Goal: Task Accomplishment & Management: Manage account settings

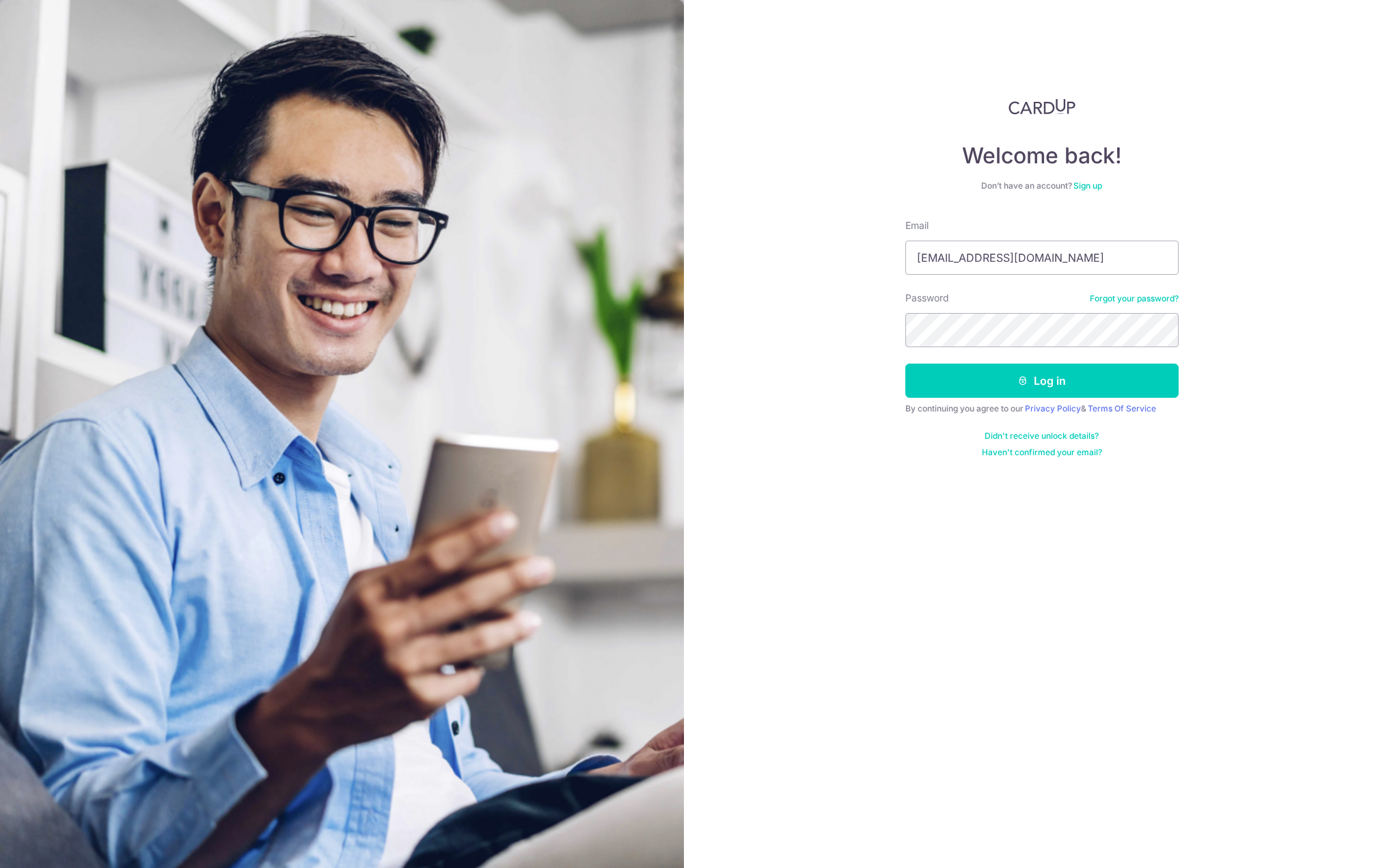
click at [955, 252] on input "jinsiang.quek@oldendorff.com" at bounding box center [1041, 258] width 273 height 34
type input "[EMAIL_ADDRESS][DOMAIN_NAME]"
click at [905, 363] on button "Log in" at bounding box center [1041, 380] width 273 height 34
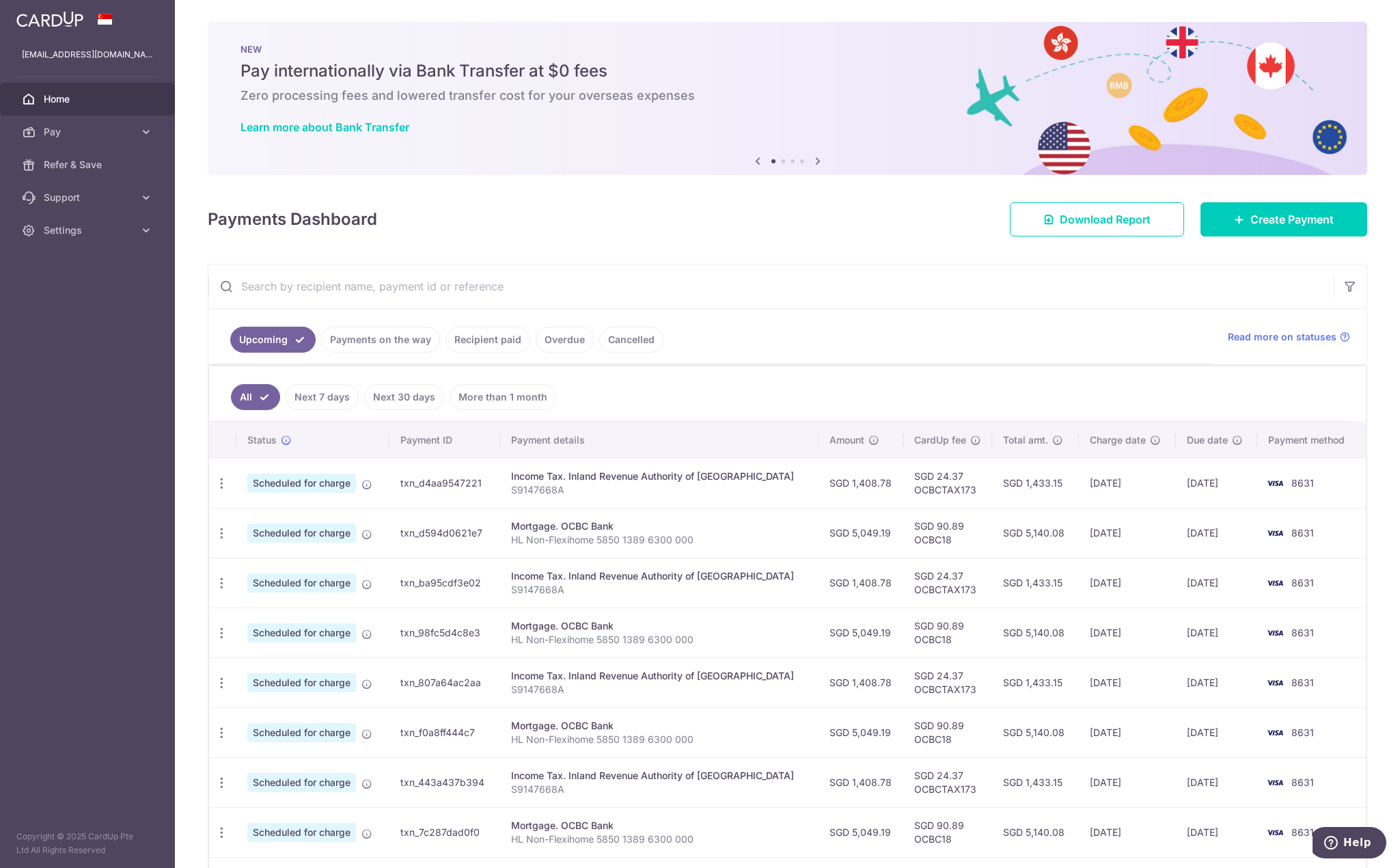
click at [849, 246] on div "× Pause Schedule Pause all future payments in this series Pause just this one p…" at bounding box center [787, 434] width 1225 height 868
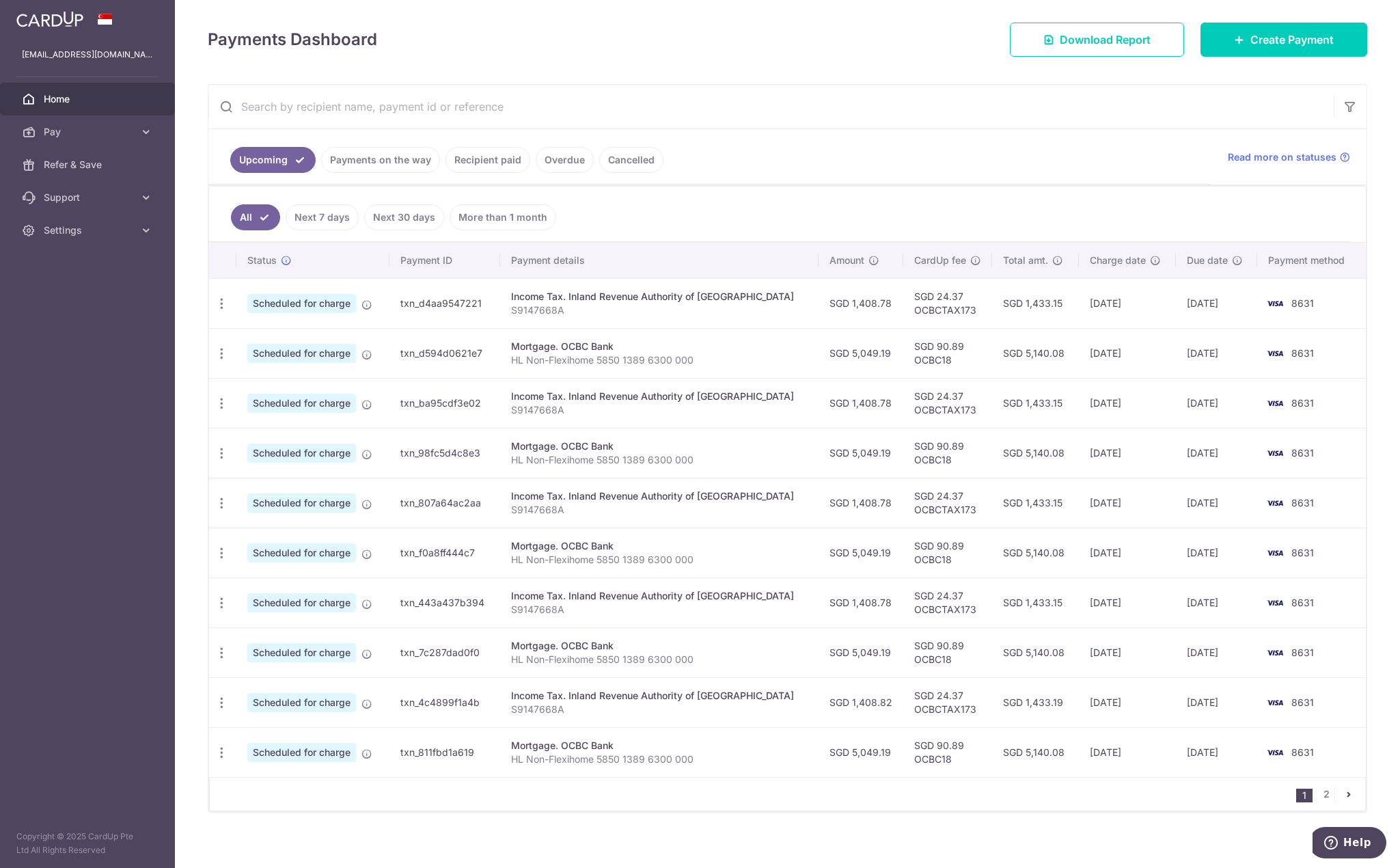
scroll to position [188, 0]
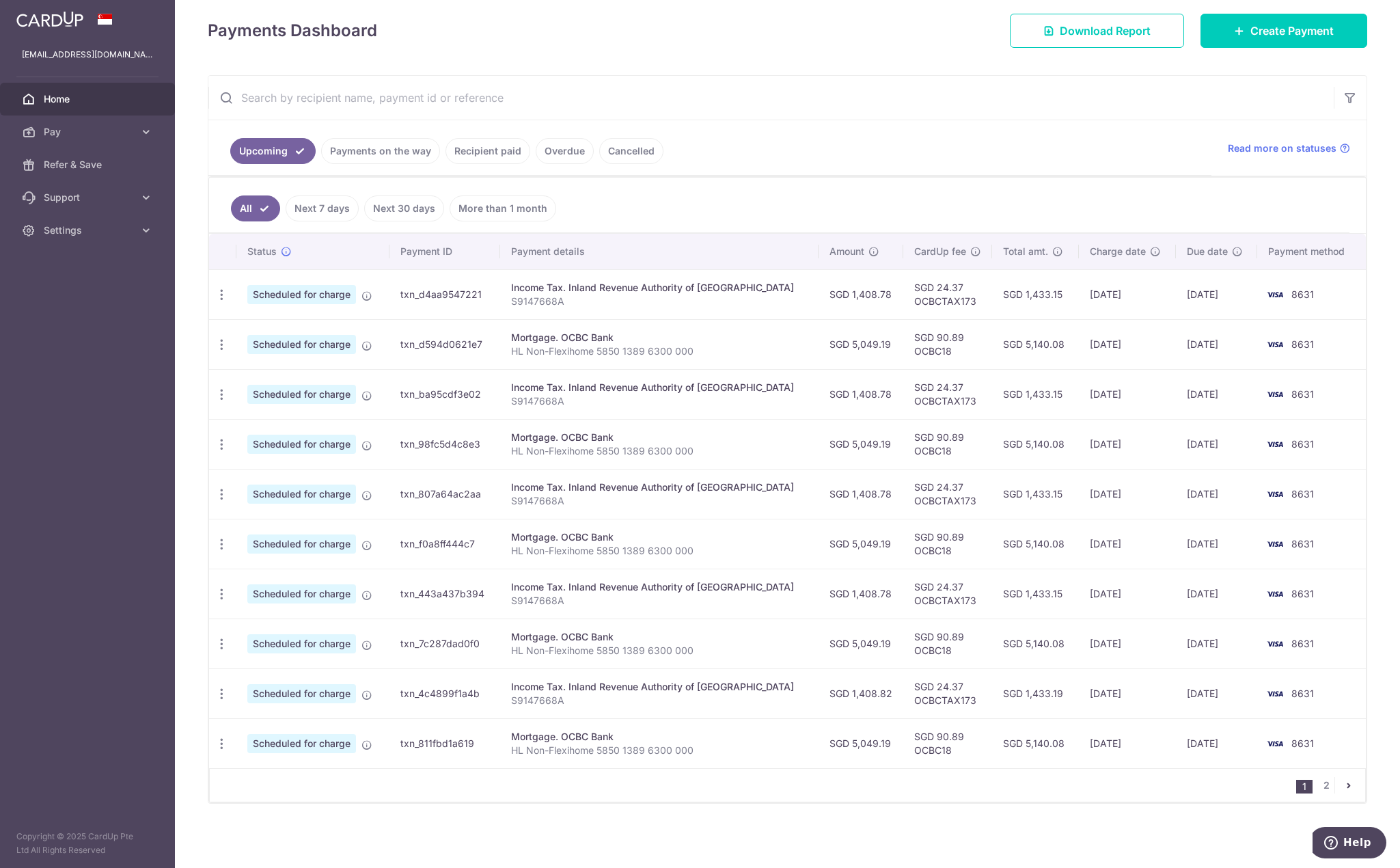
click at [219, 342] on icon "button" at bounding box center [222, 344] width 14 height 14
click at [264, 381] on span "Update payment" at bounding box center [294, 382] width 93 height 16
radio input "true"
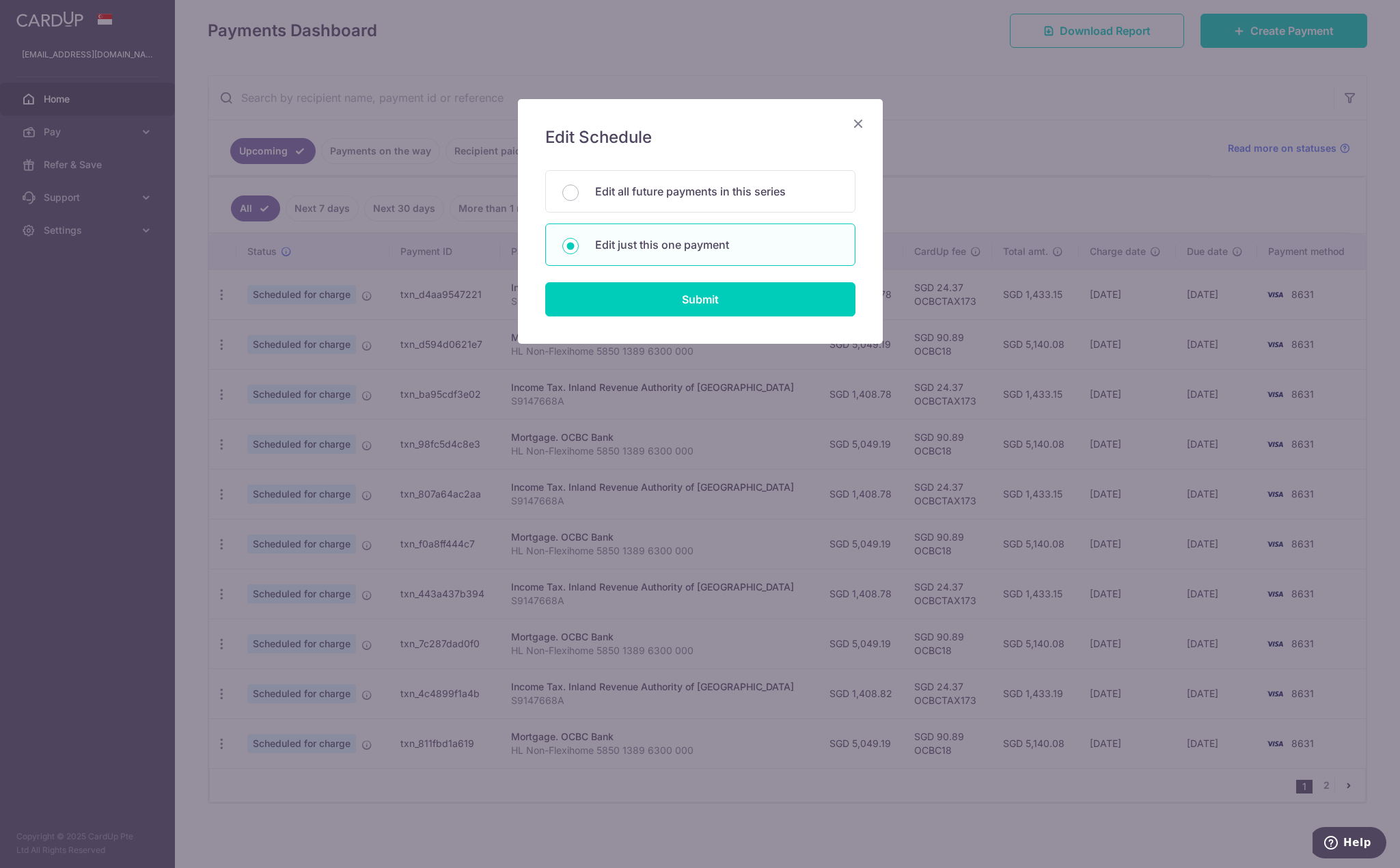
click at [638, 192] on p "Edit all future payments in this series" at bounding box center [717, 191] width 243 height 16
click at [579, 192] on input "Edit all future payments in this series" at bounding box center [571, 193] width 16 height 16
radio input "true"
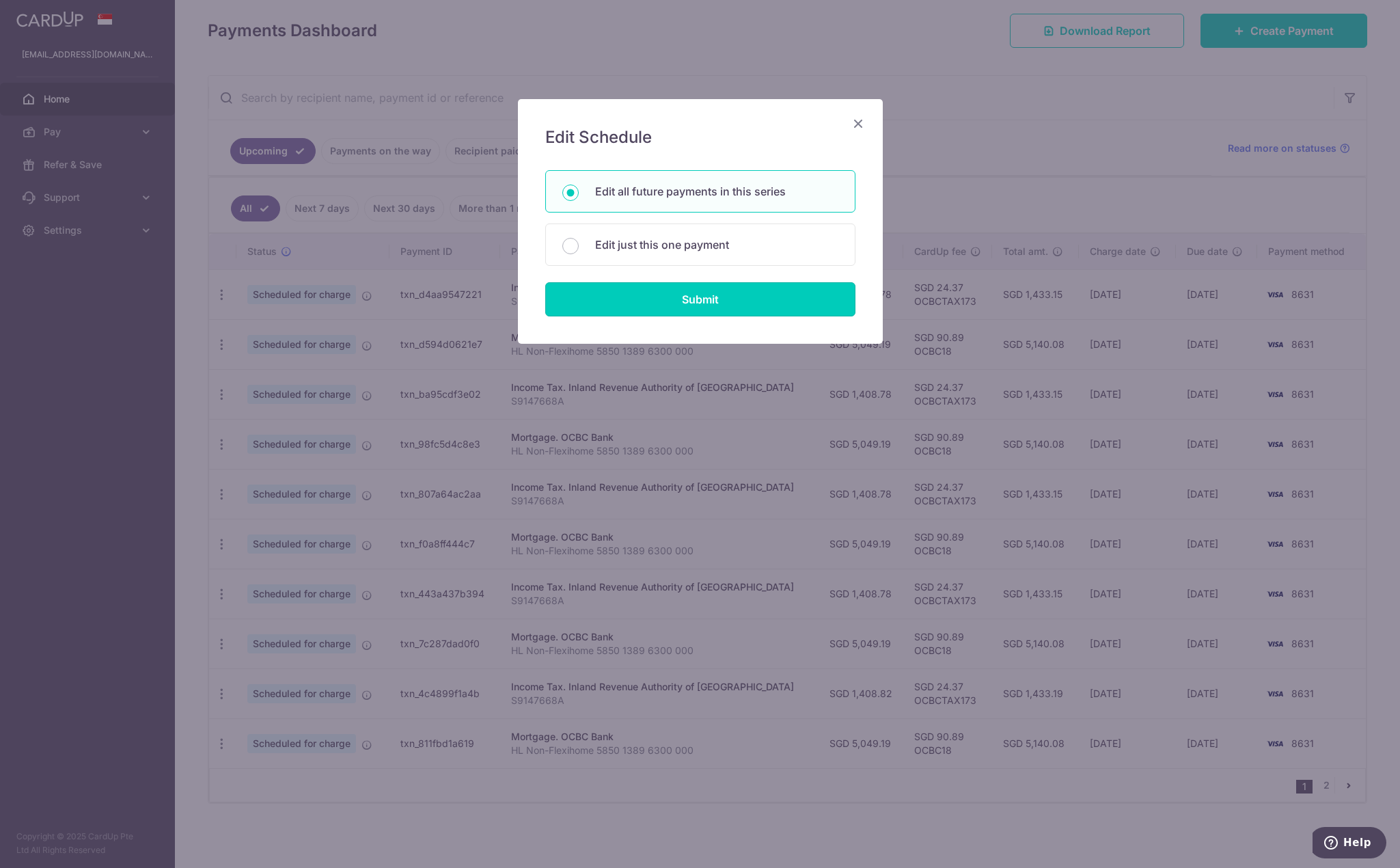
click at [620, 297] on input "Submit" at bounding box center [700, 299] width 310 height 34
radio input "true"
type input "5,049.19"
type input "HL Non-Flexihome 5850 1389 6300 000"
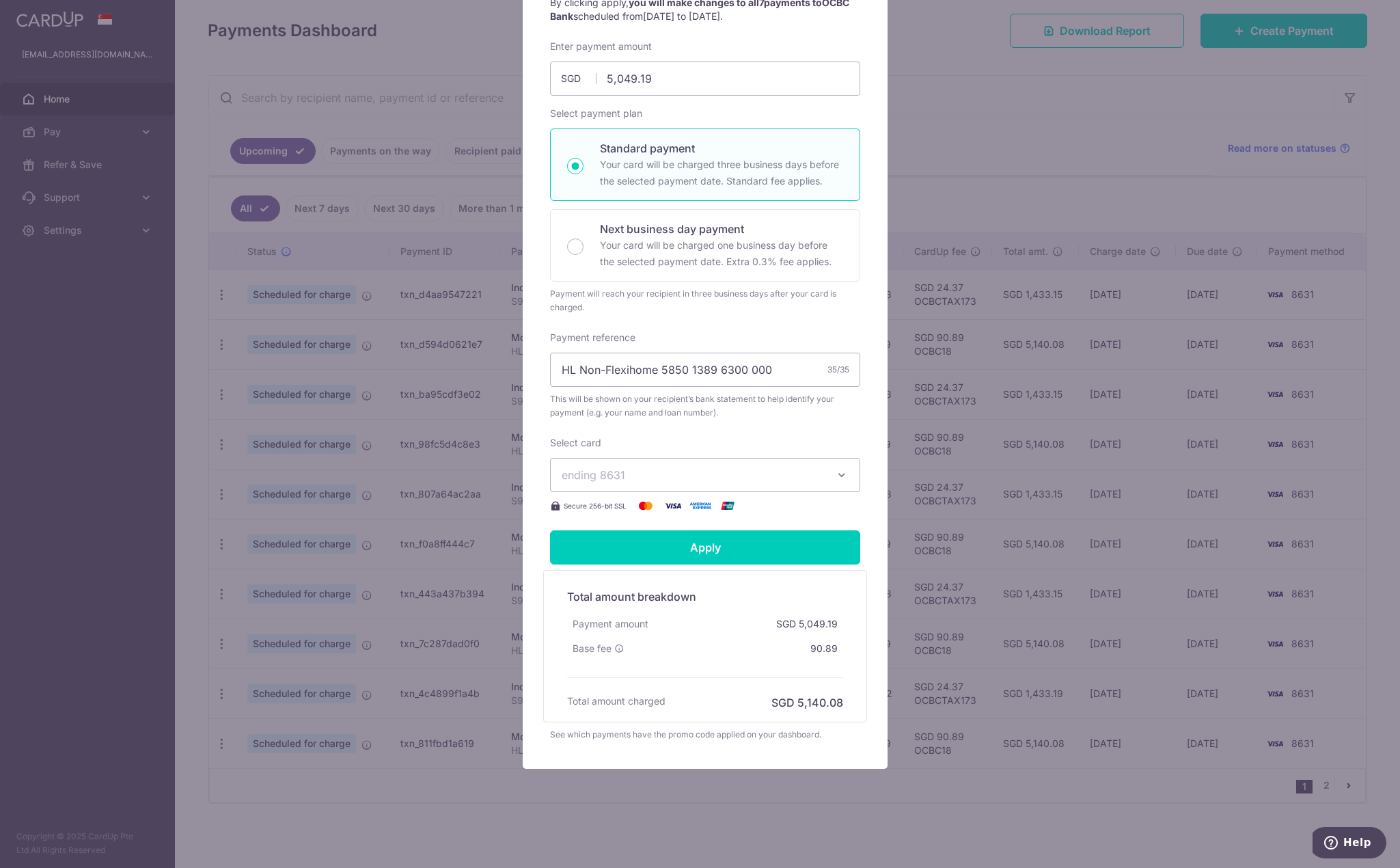
scroll to position [0, 0]
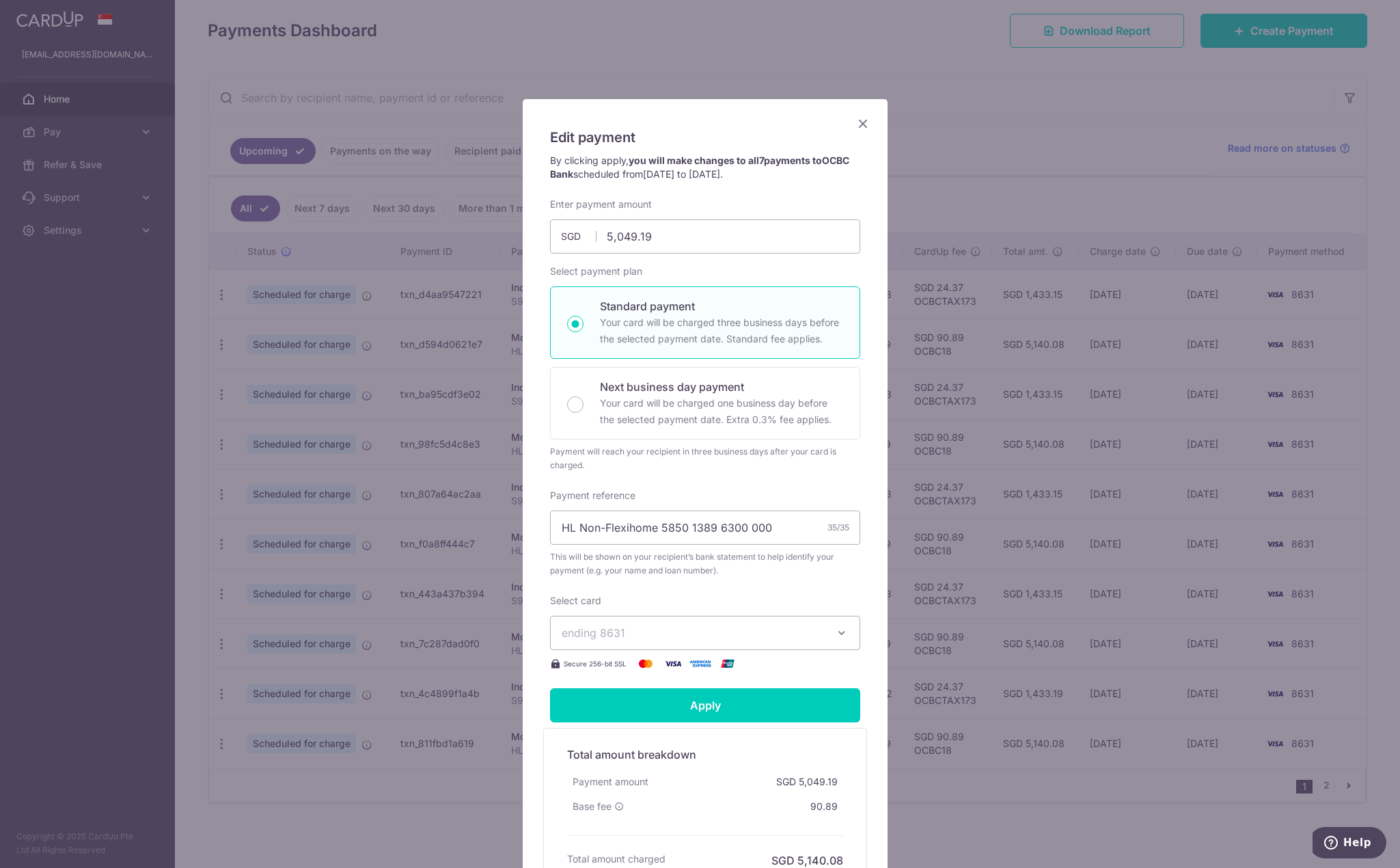
click at [855, 129] on icon "Close" at bounding box center [863, 123] width 16 height 17
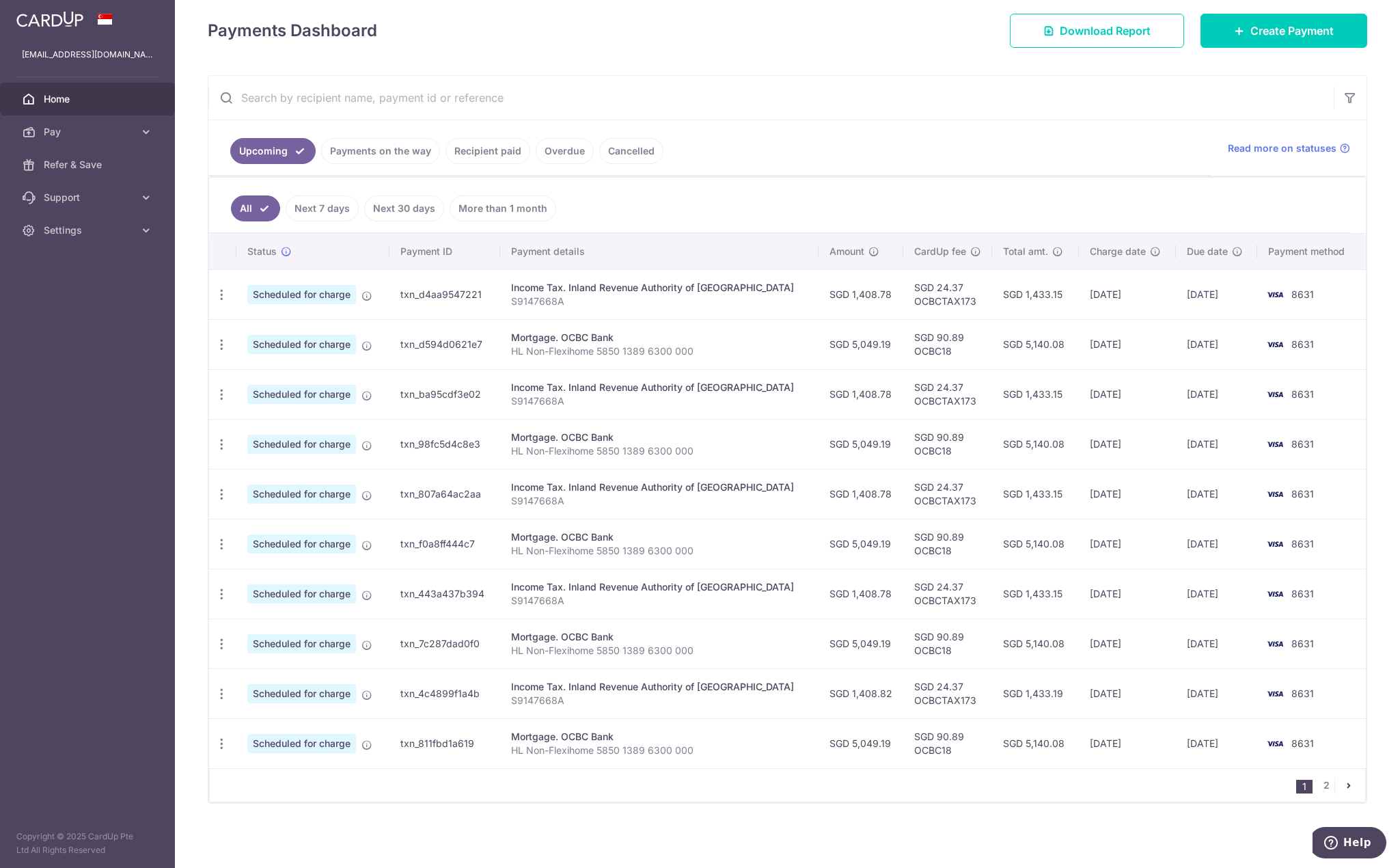
click at [224, 350] on icon "button" at bounding box center [222, 344] width 14 height 14
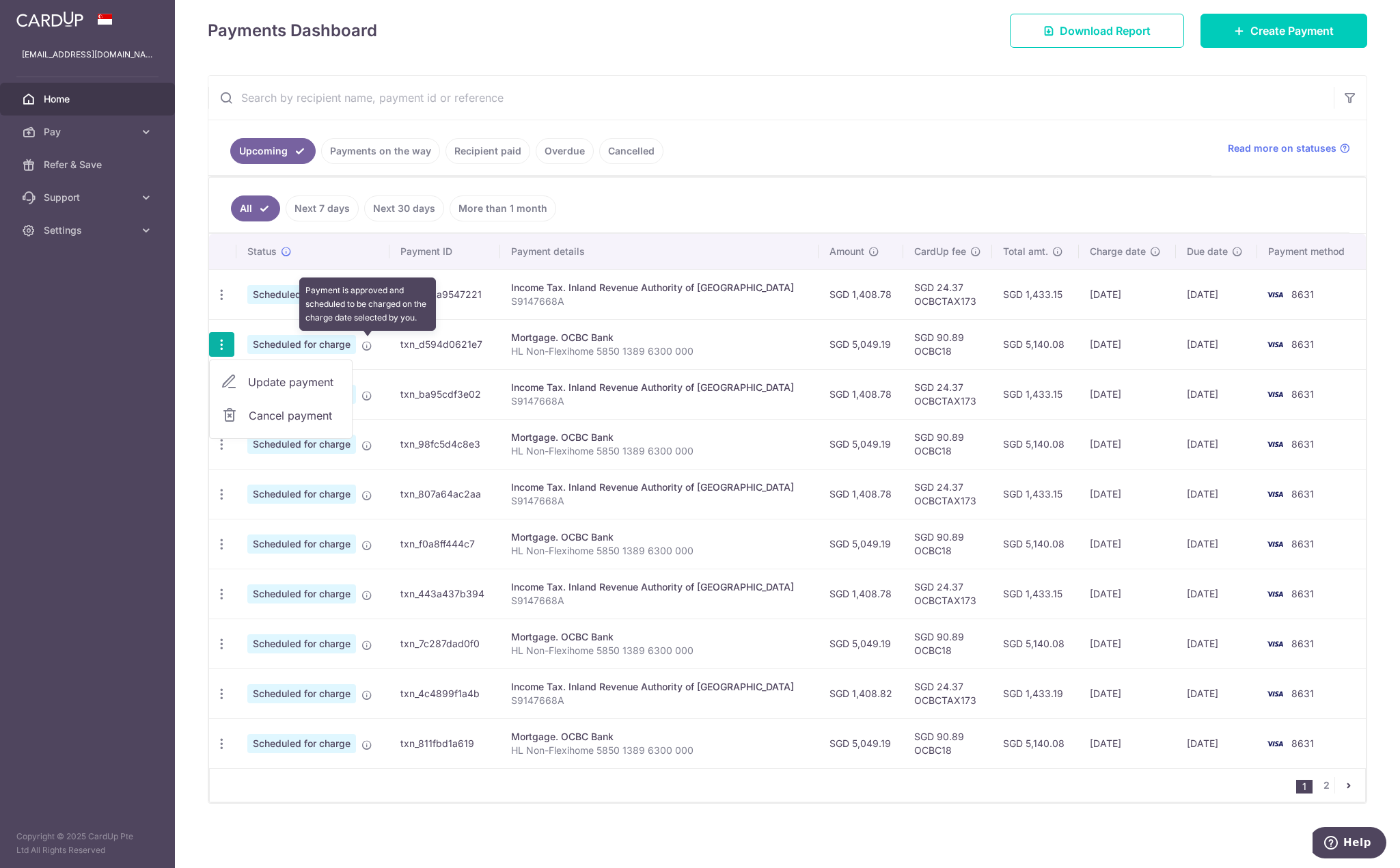
click at [364, 343] on icon at bounding box center [367, 346] width 11 height 11
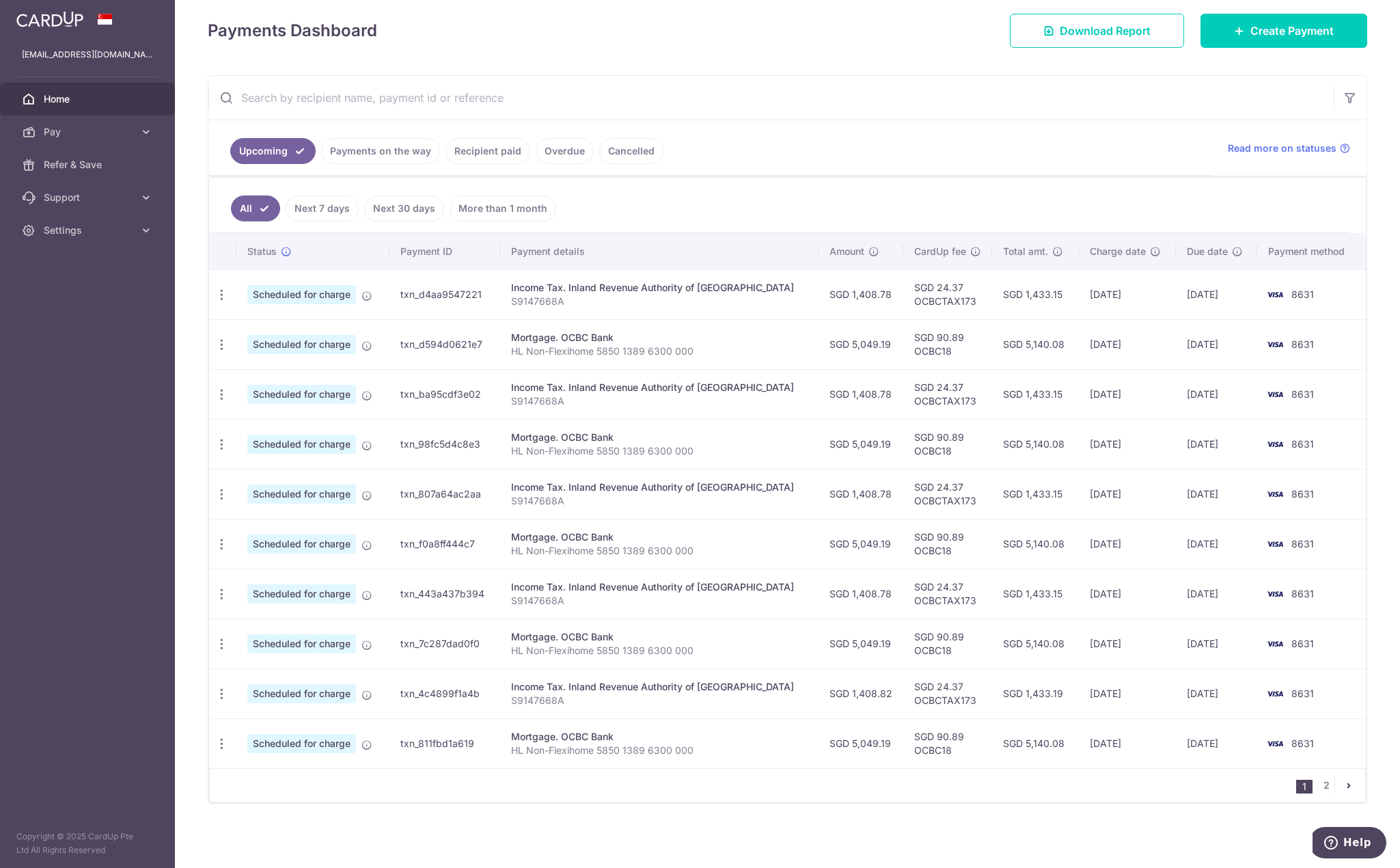
click at [225, 346] on icon "button" at bounding box center [222, 344] width 14 height 14
click at [254, 386] on span "Update payment" at bounding box center [294, 382] width 93 height 16
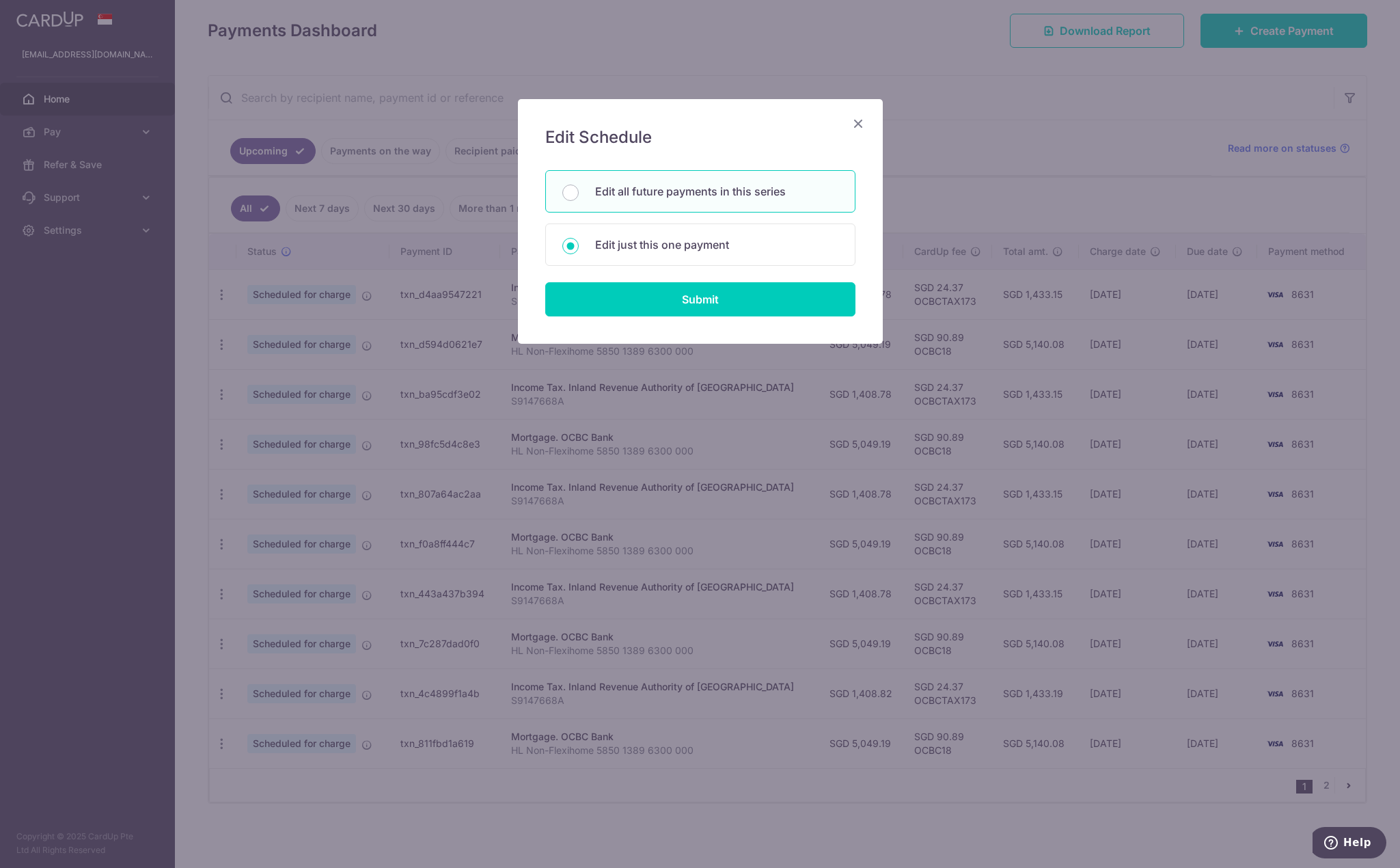
click at [629, 283] on form "You will be editing all 7 payments to OCBC Bank scheduled from [DATE] to [DATE]…" at bounding box center [700, 243] width 310 height 146
click at [601, 293] on input "Submit" at bounding box center [700, 299] width 310 height 34
radio input "true"
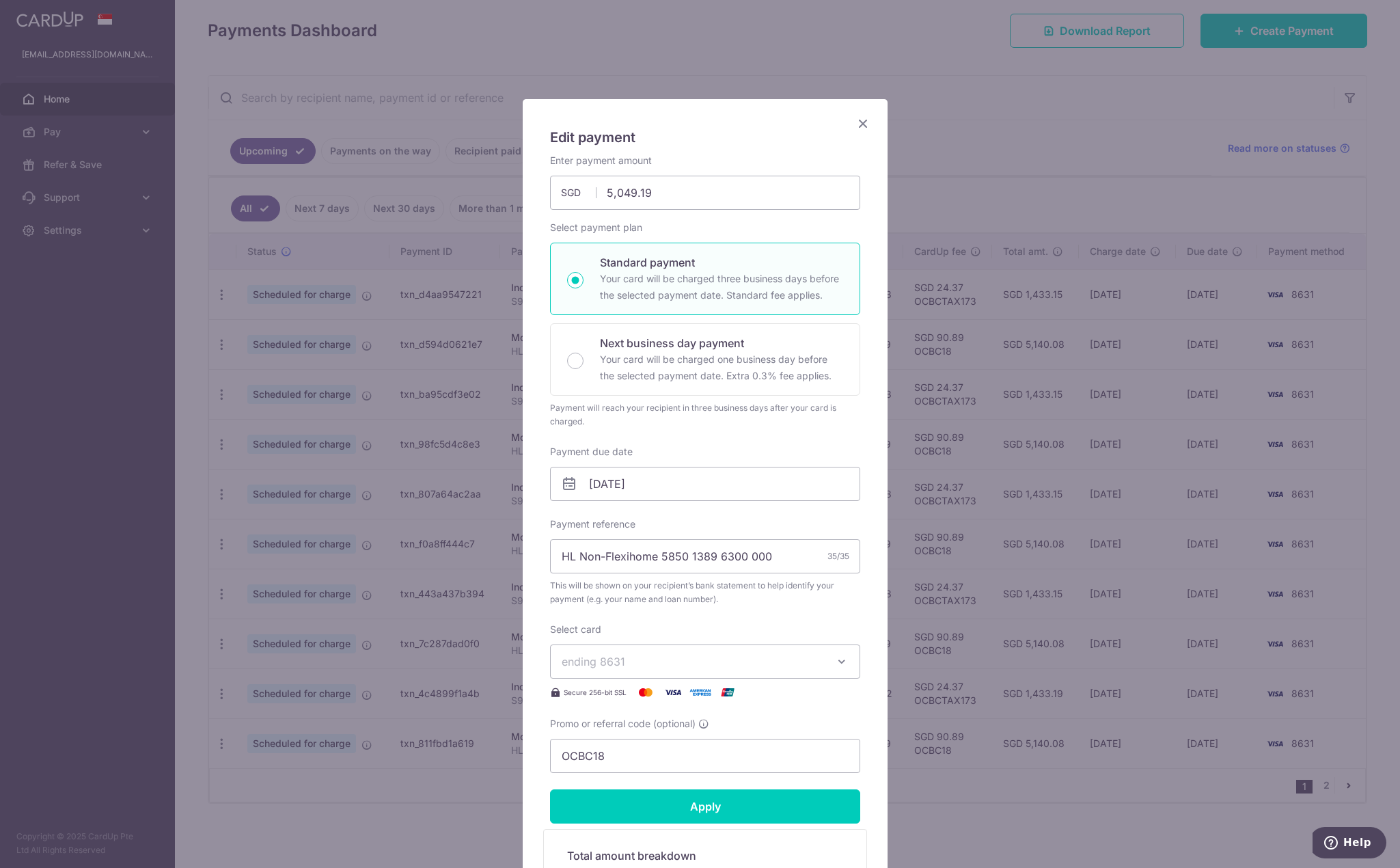
click at [856, 127] on icon "Close" at bounding box center [863, 123] width 16 height 17
